Goal: Find specific page/section: Find specific page/section

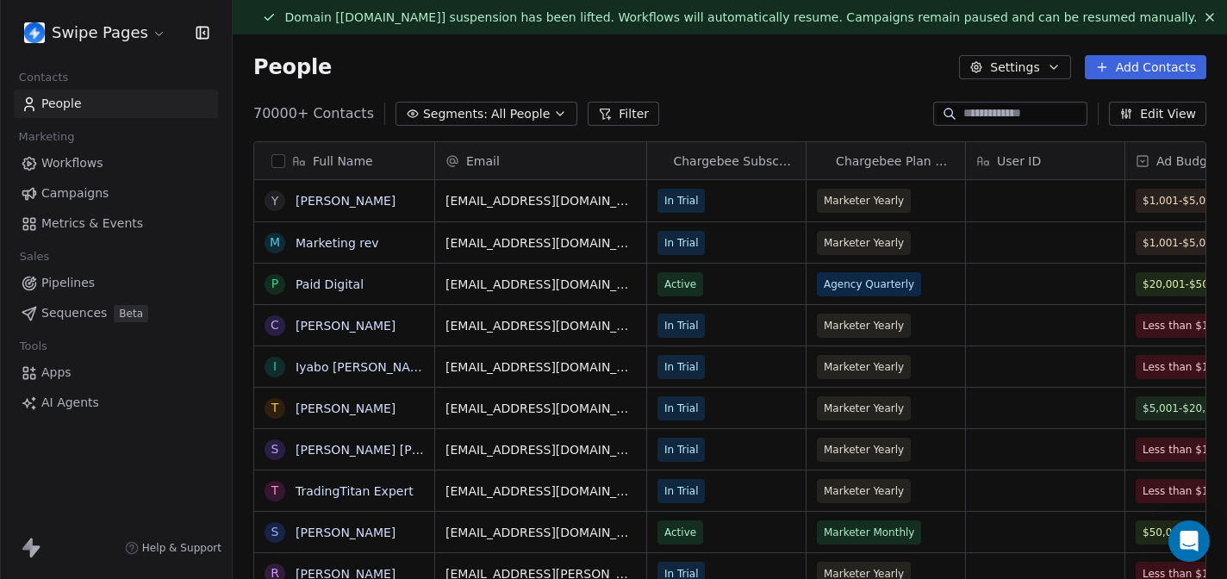
scroll to position [509, 994]
click at [68, 278] on span "Pipelines" at bounding box center [67, 283] width 53 height 18
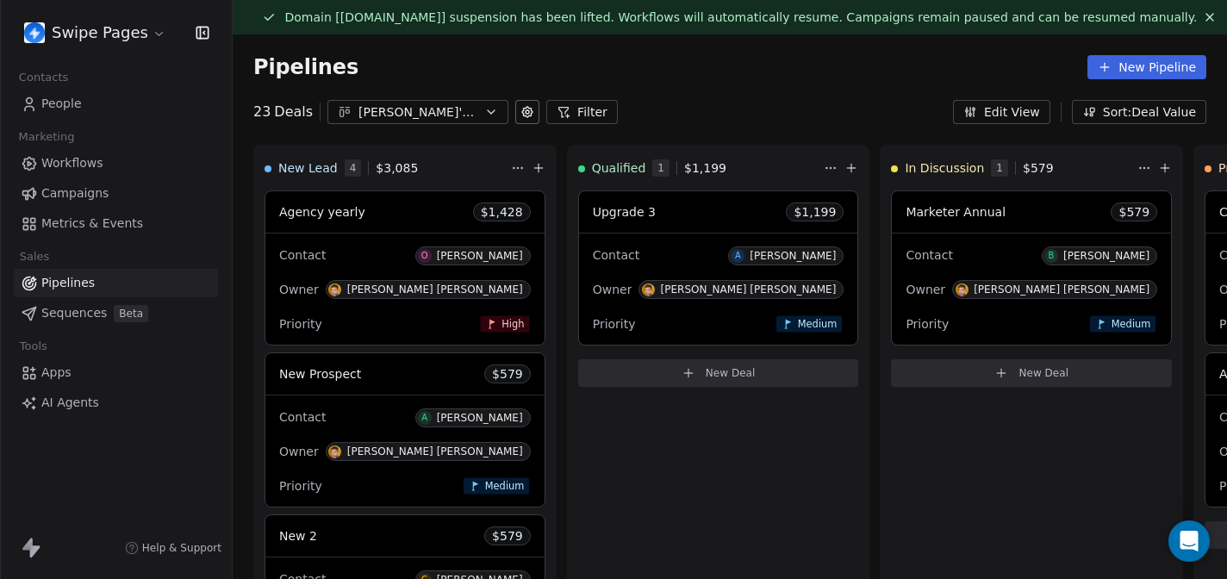
click at [716, 63] on div "Pipelines New Pipeline" at bounding box center [729, 67] width 953 height 24
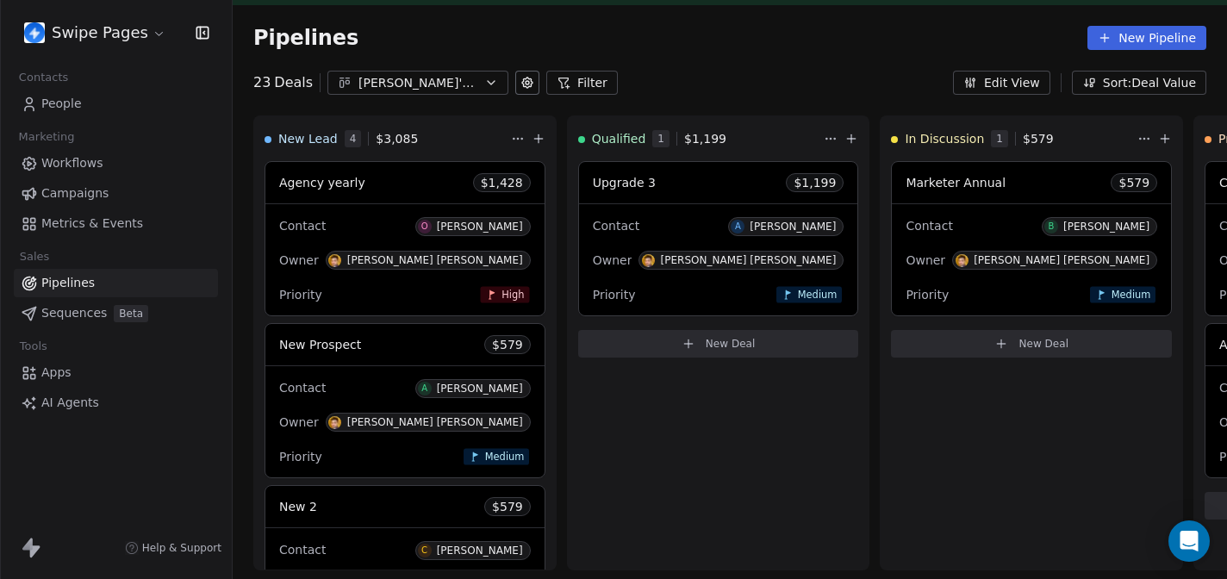
scroll to position [34, 0]
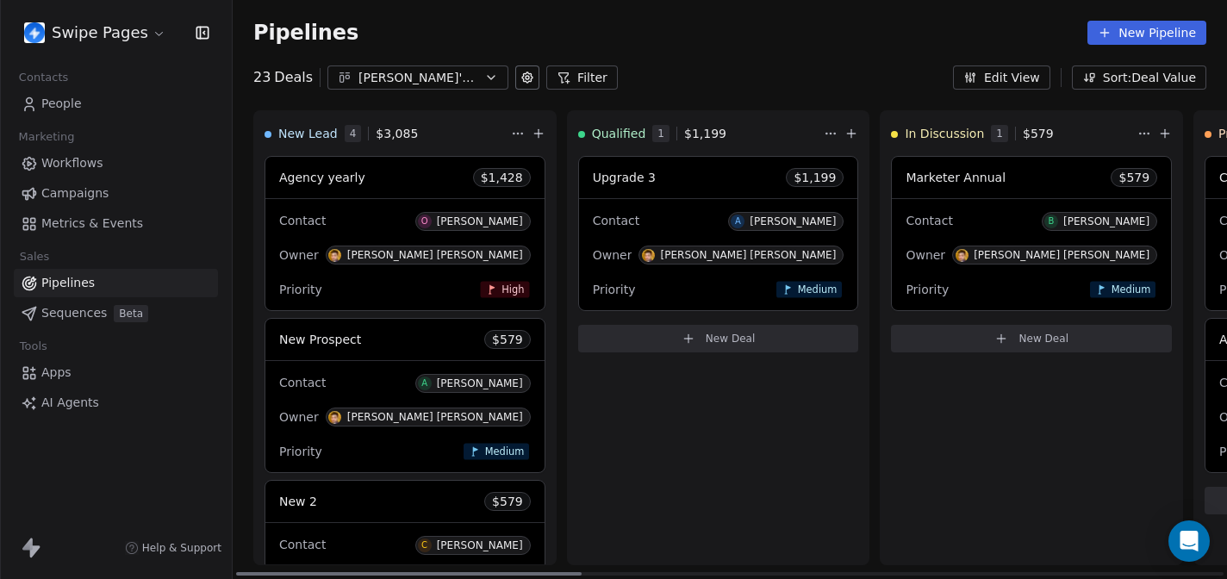
click at [688, 445] on div "Qualified 1 $ 1,199 Upgrade 3 $ 1,199 Contact A [PERSON_NAME] Owner [PERSON_NAM…" at bounding box center [718, 337] width 303 height 455
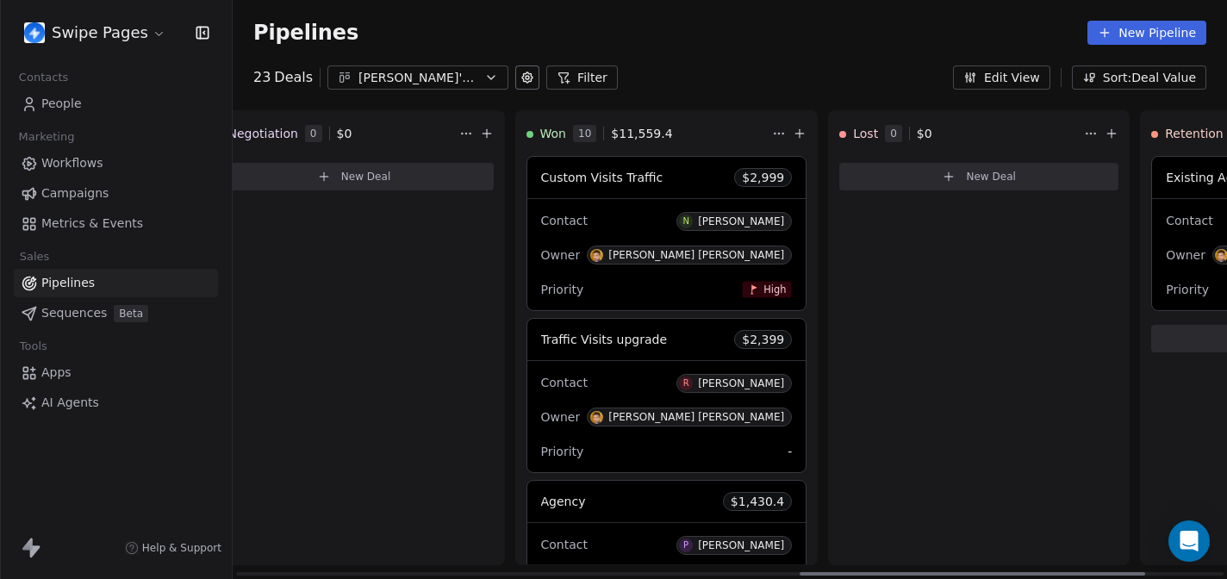
scroll to position [0, 1620]
click at [633, 249] on div "Owner [PERSON_NAME] [PERSON_NAME]" at bounding box center [665, 255] width 252 height 28
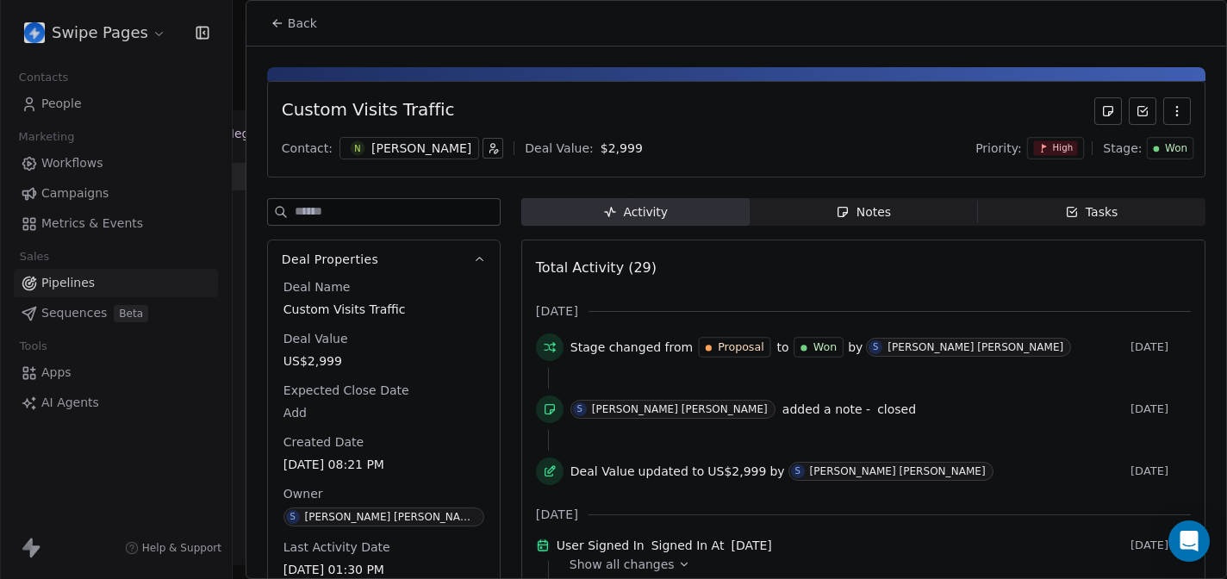
click at [911, 221] on span "Notes Notes" at bounding box center [864, 212] width 228 height 28
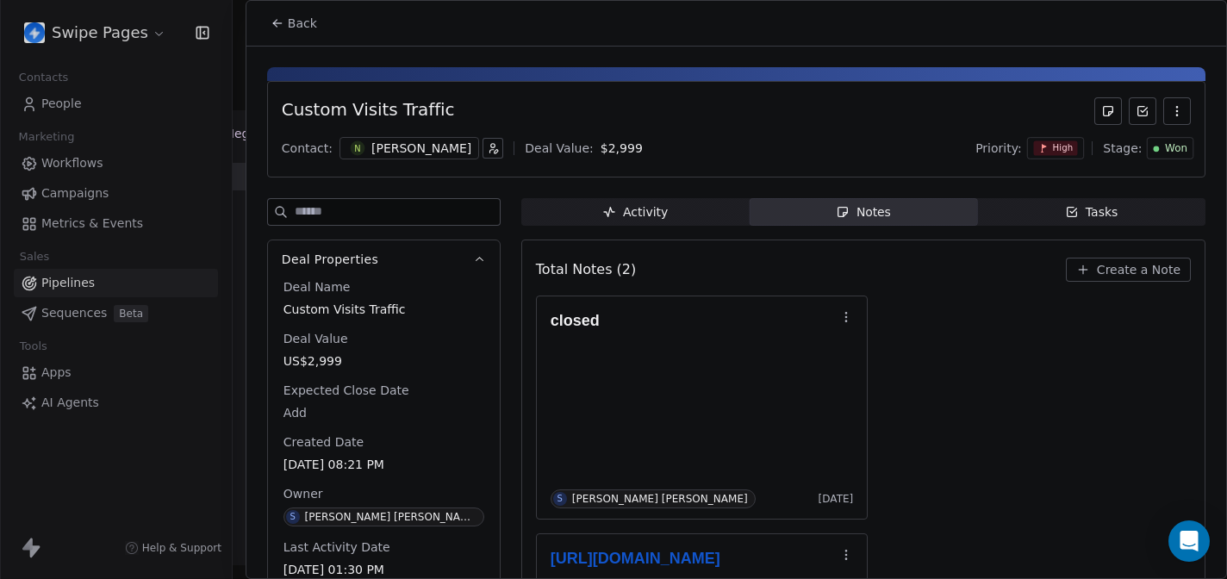
click at [953, 395] on div "closed S [PERSON_NAME] [PERSON_NAME] [DATE] [URL][DOMAIN_NAME] S [PERSON_NAME] …" at bounding box center [863, 527] width 655 height 462
click at [299, 26] on span "Back" at bounding box center [302, 23] width 29 height 17
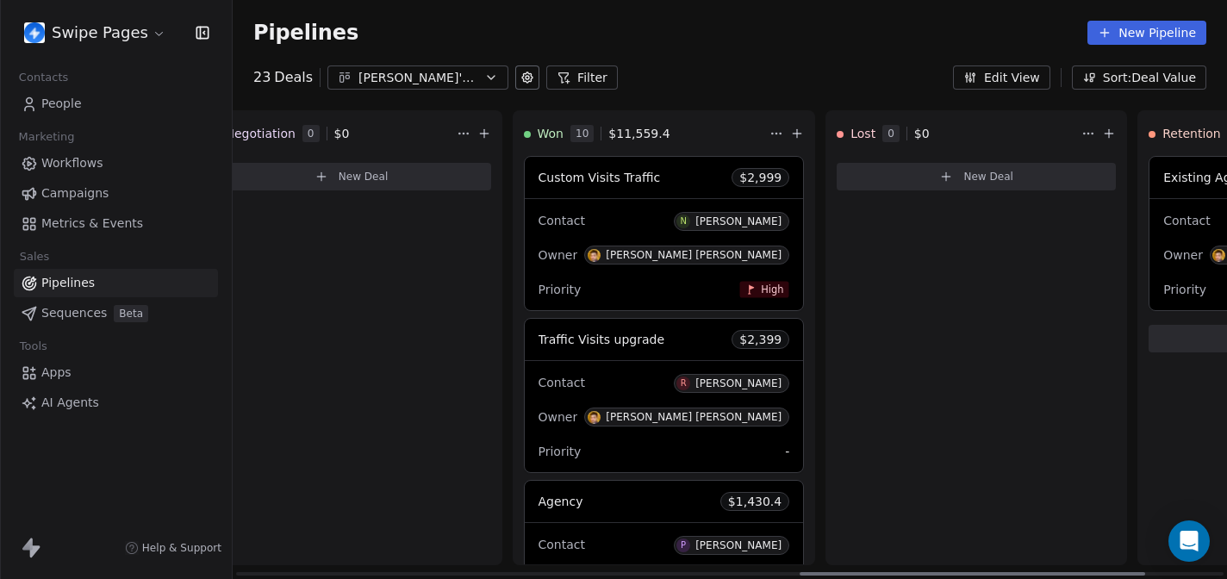
click at [1045, 449] on div "Lost 0 $ 0 New Deal" at bounding box center [976, 337] width 302 height 455
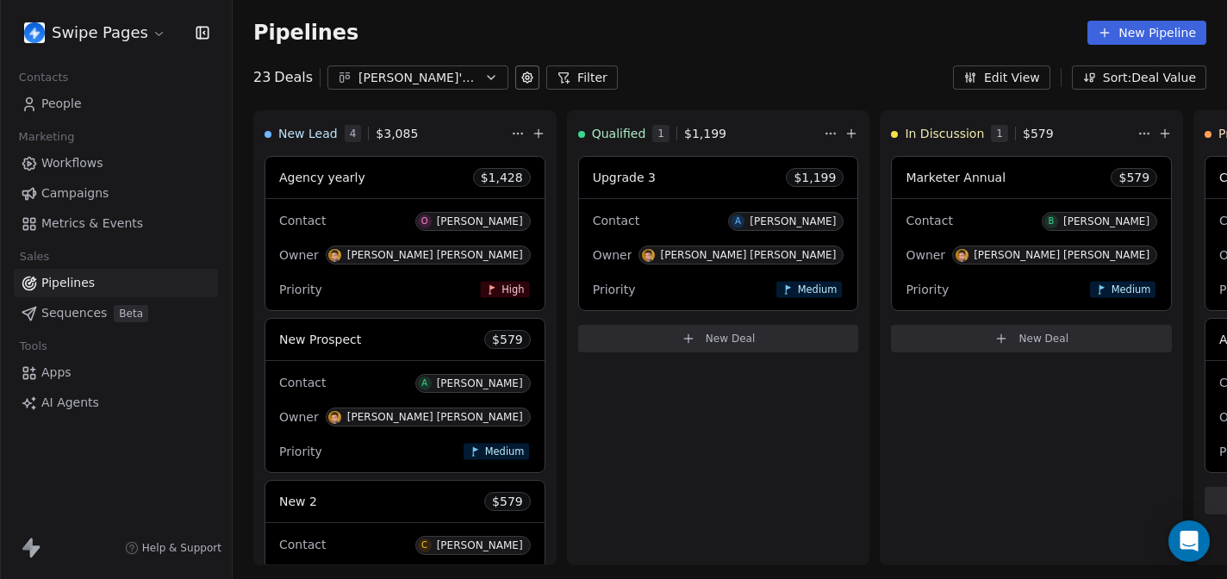
click at [97, 109] on link "People" at bounding box center [116, 104] width 204 height 28
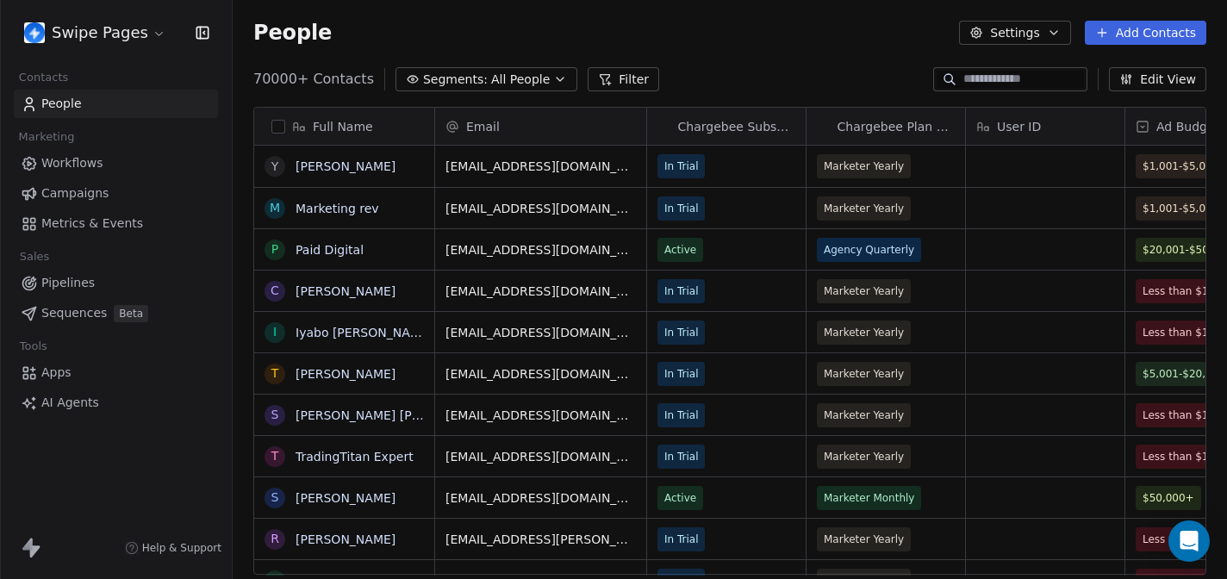
scroll to position [509, 994]
click at [77, 284] on span "Pipelines" at bounding box center [67, 283] width 53 height 18
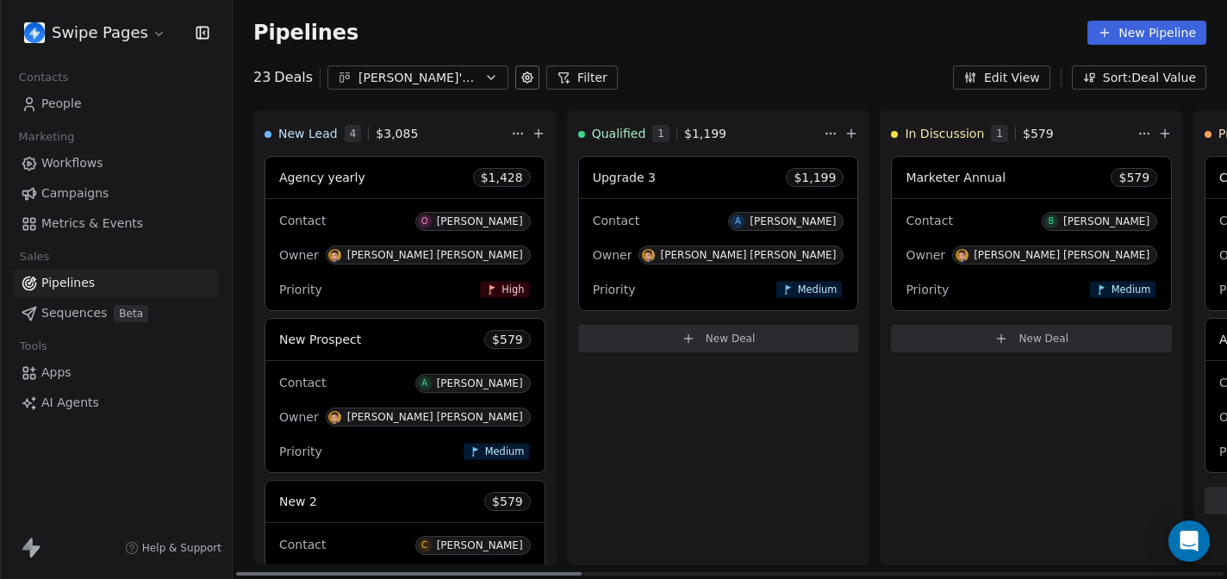
drag, startPoint x: 570, startPoint y: 569, endPoint x: 551, endPoint y: 349, distance: 220.5
click at [551, 347] on div "New Lead 4 $ 3,085 Agency yearly $ 1,428 Contact O [PERSON_NAME] Owner [PERSON_…" at bounding box center [730, 344] width 994 height 469
click at [697, 20] on div "Pipelines New Pipeline" at bounding box center [730, 32] width 994 height 65
click at [1009, 82] on button "Edit View" at bounding box center [1001, 77] width 97 height 24
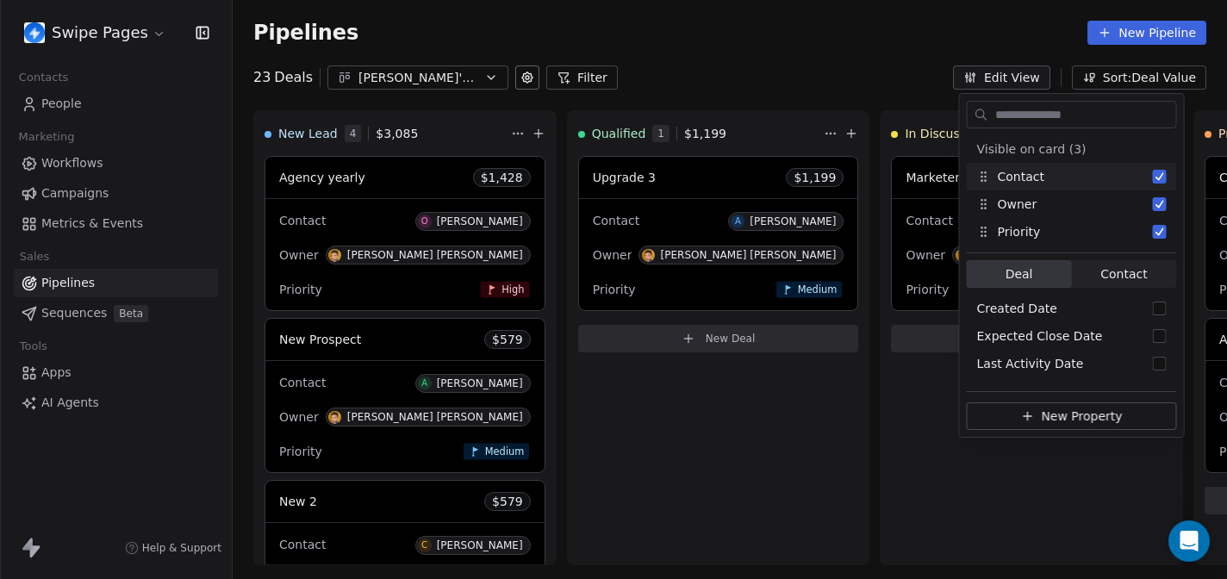
click at [857, 9] on div "Pipelines New Pipeline" at bounding box center [730, 32] width 994 height 65
